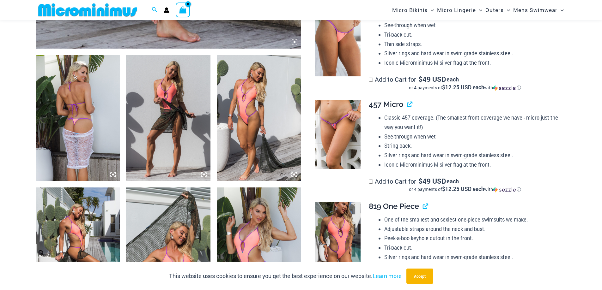
scroll to position [468, 0]
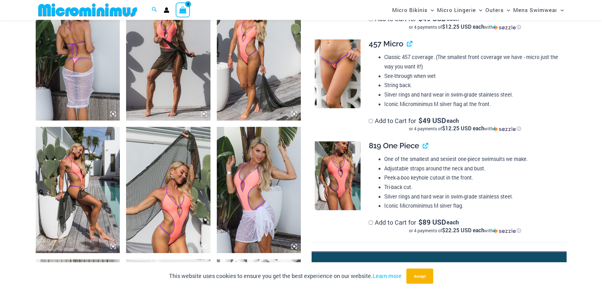
click at [341, 78] on img at bounding box center [338, 73] width 46 height 69
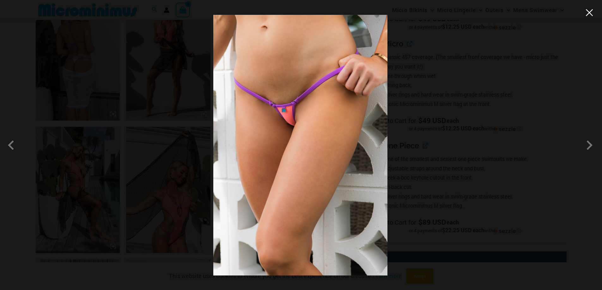
click at [591, 14] on button "Close" at bounding box center [589, 12] width 9 height 9
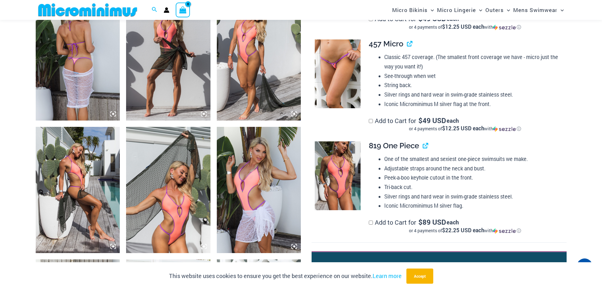
click at [171, 231] on img at bounding box center [168, 190] width 84 height 126
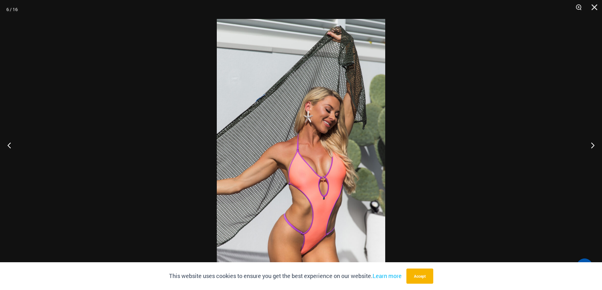
click at [309, 259] on img at bounding box center [301, 145] width 168 height 252
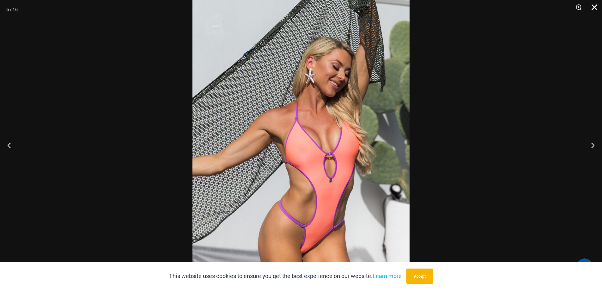
click at [597, 6] on button "Close" at bounding box center [592, 9] width 16 height 19
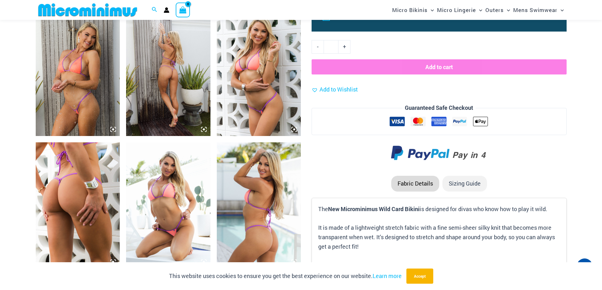
scroll to position [701, 0]
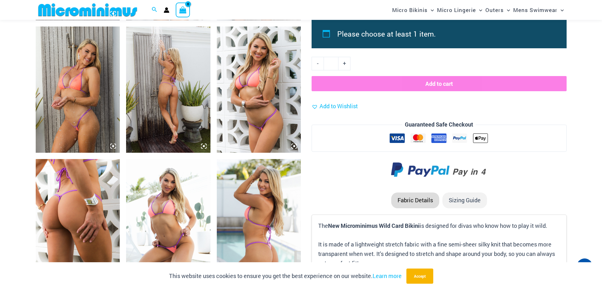
click at [76, 105] on img at bounding box center [78, 90] width 84 height 126
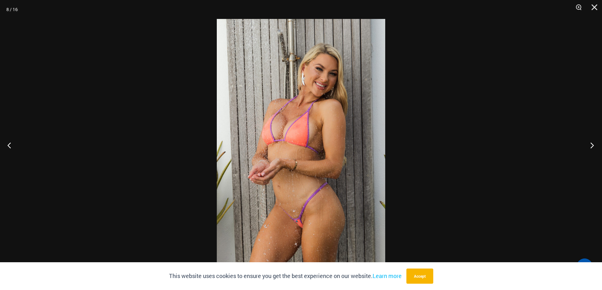
click at [592, 146] on button "Next" at bounding box center [590, 146] width 24 height 32
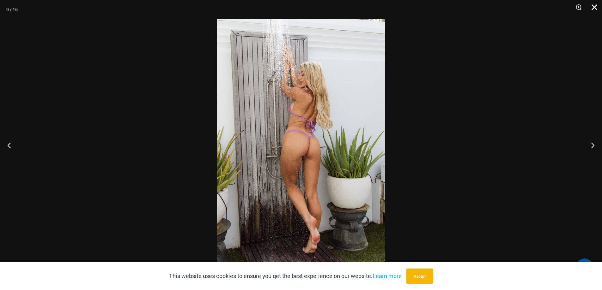
click at [595, 6] on button "Close" at bounding box center [592, 9] width 16 height 19
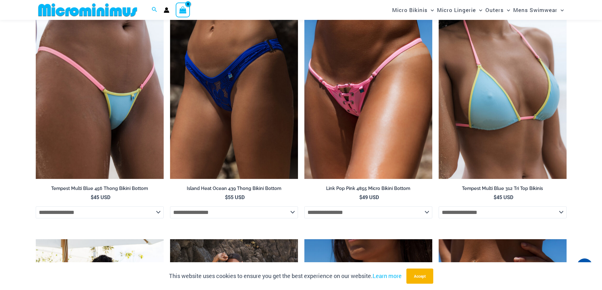
scroll to position [2306, 0]
